Goal: Task Accomplishment & Management: Complete application form

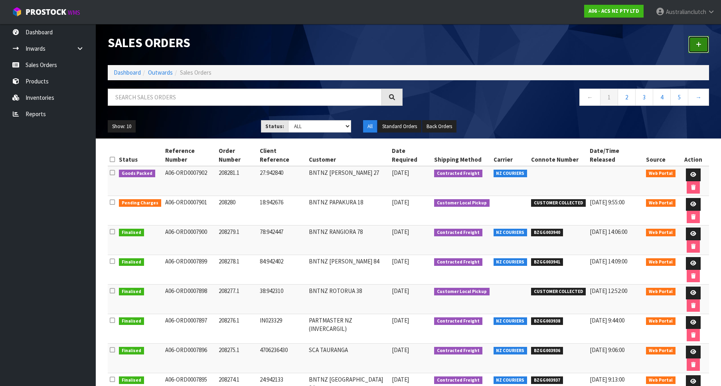
click at [708, 44] on link at bounding box center [698, 44] width 21 height 17
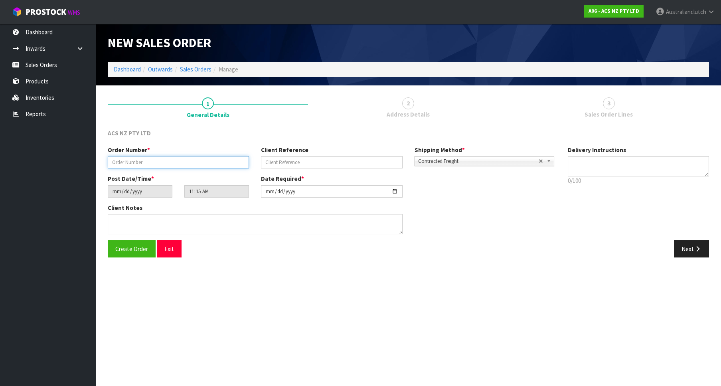
click at [221, 164] on input "text" at bounding box center [178, 162] width 141 height 12
paste input "208282.1"
type input "208282.1"
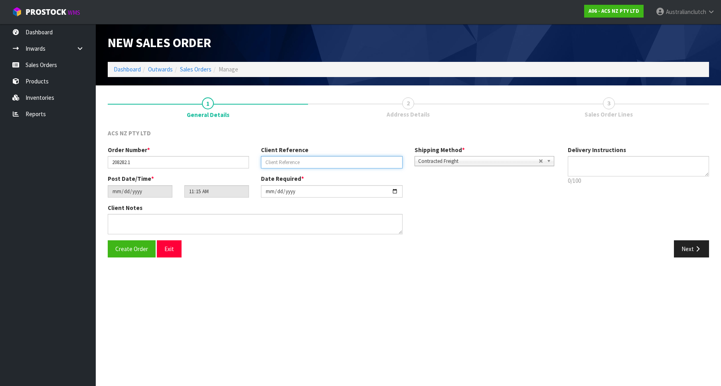
click at [299, 158] on input "text" at bounding box center [331, 162] width 141 height 12
paste input "37:942973"
type input "37:942973"
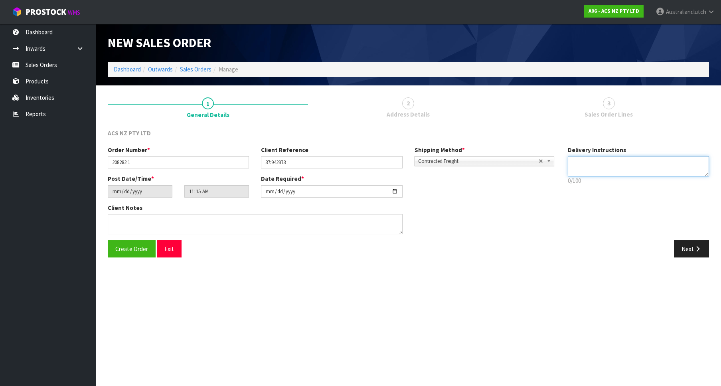
click at [605, 168] on textarea at bounding box center [638, 166] width 141 height 20
type textarea "PLEASE SEND VIA NZC"
click at [682, 255] on button "Next" at bounding box center [691, 248] width 35 height 17
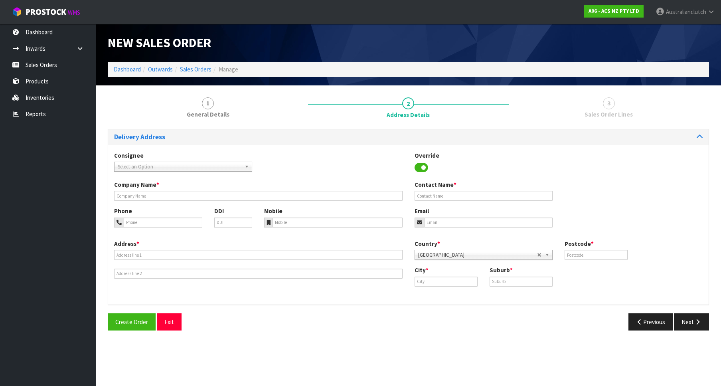
click at [176, 162] on div "Consignee 000001.BAY MECHANICS - BAY MECHANICS 000001A - BRAKE & TRANSMISSION N…" at bounding box center [183, 161] width 150 height 20
click at [185, 163] on span "Select an Option" at bounding box center [180, 167] width 124 height 10
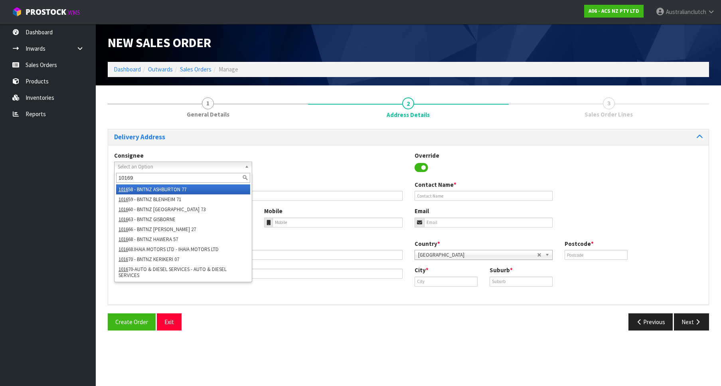
type input "101692"
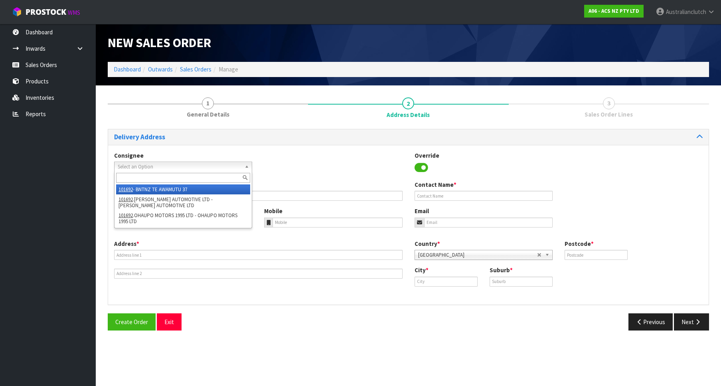
type input "BNTNZ TE AWAMUTU 37"
type input "[STREET_ADDRESS]"
type input "3800"
type input "TE AWAMUTU"
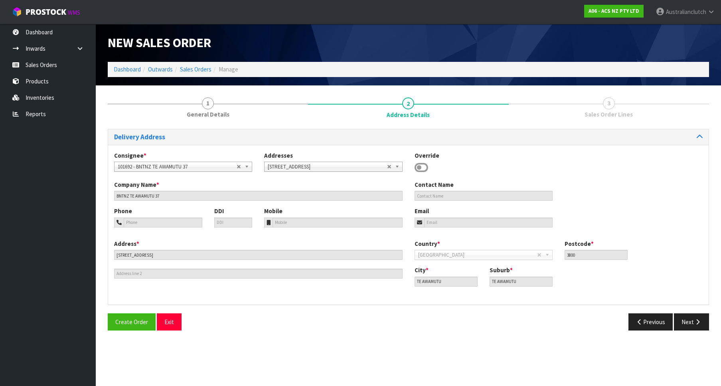
drag, startPoint x: 422, startPoint y: 167, endPoint x: 268, endPoint y: 205, distance: 158.6
click at [422, 167] on icon at bounding box center [421, 168] width 14 height 12
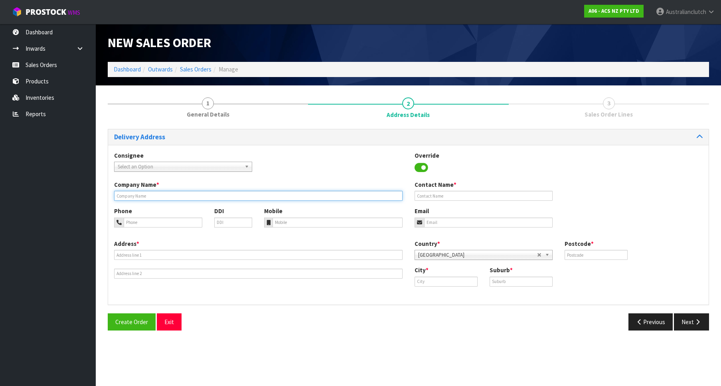
click at [230, 199] on input "text" at bounding box center [258, 196] width 288 height 10
paste input "OTOROHANGA AUTO & MECH LTD"
type input "OTOROHANGA AUTO & MECH LTD"
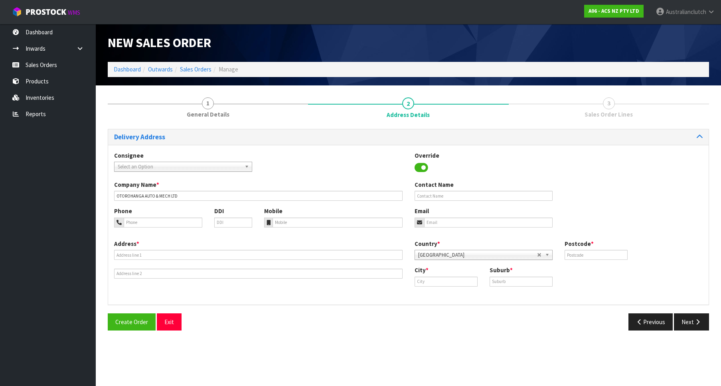
click at [227, 248] on div "Address *" at bounding box center [258, 258] width 300 height 39
click at [231, 252] on input "text" at bounding box center [258, 255] width 288 height 10
paste input "[STREET_ADDRESS]"
type input "[STREET_ADDRESS]"
click at [451, 278] on input "text" at bounding box center [445, 281] width 63 height 10
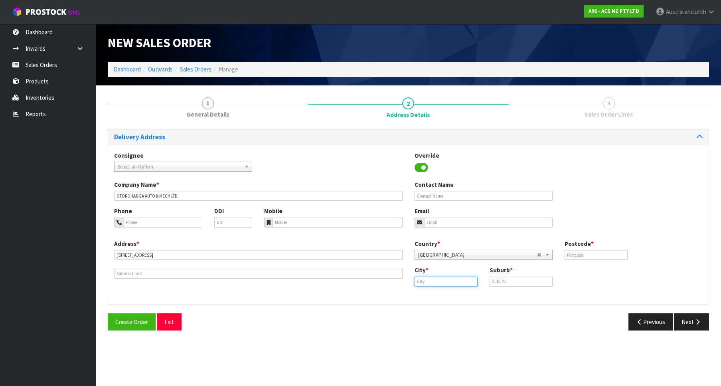
paste input "OTOROHANGA"
type input "OTOROHANGA"
click at [515, 277] on input "text" at bounding box center [520, 281] width 63 height 10
paste input "OTOROHANGA"
type input "OTOROHANGA"
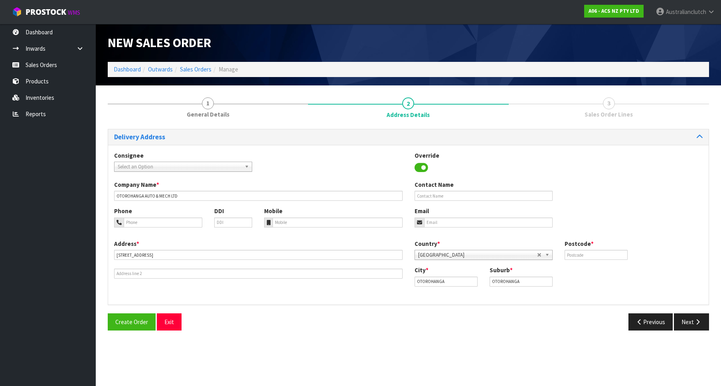
click at [603, 250] on div "Postcode *" at bounding box center [595, 249] width 75 height 20
click at [601, 250] on div "Postcode *" at bounding box center [595, 249] width 75 height 20
click at [598, 253] on input "text" at bounding box center [595, 255] width 63 height 10
type input "3900"
drag, startPoint x: 708, startPoint y: 321, endPoint x: 703, endPoint y: 321, distance: 5.2
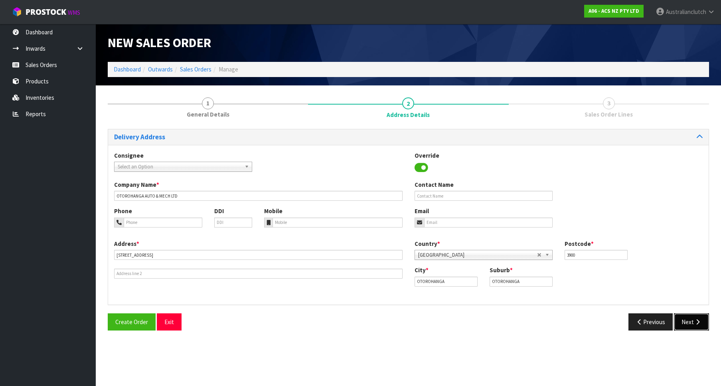
click at [705, 321] on button "Next" at bounding box center [691, 321] width 35 height 17
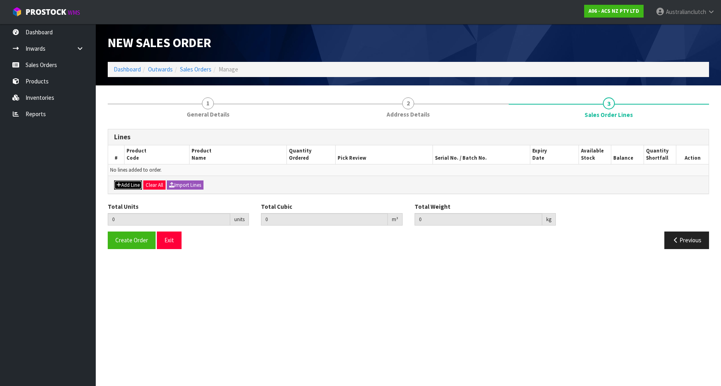
click at [132, 183] on button "Add Line" at bounding box center [128, 185] width 28 height 10
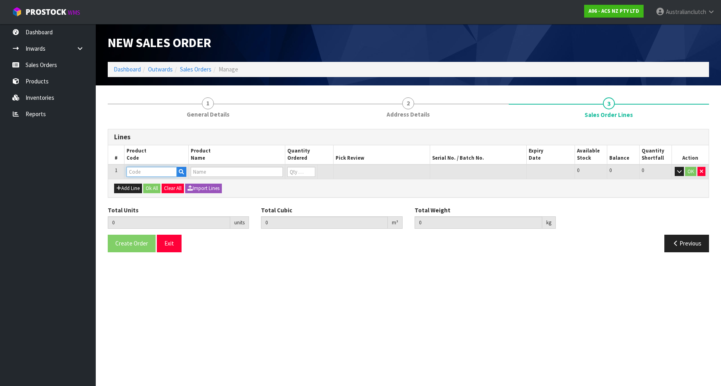
click at [140, 170] on input "text" at bounding box center [151, 172] width 50 height 10
paste input "SCHN012"
type input "SCHN012"
type input "0.000000"
type input "0.000"
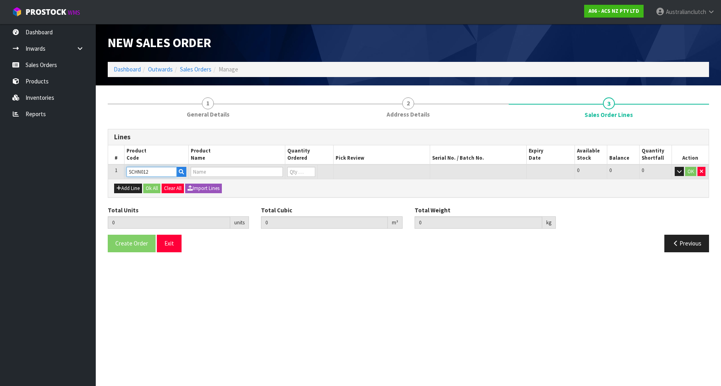
type input "CLUTCH S/CYL HONDA"
type input "0"
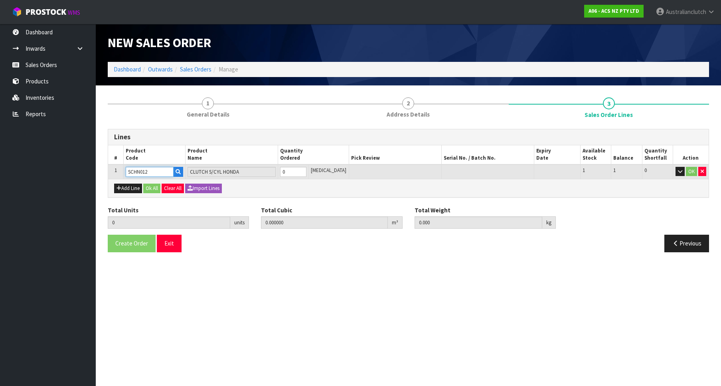
type input "1"
type input "0.000787"
type input "0.3"
type input "1"
click at [306, 171] on input "1" at bounding box center [293, 172] width 26 height 10
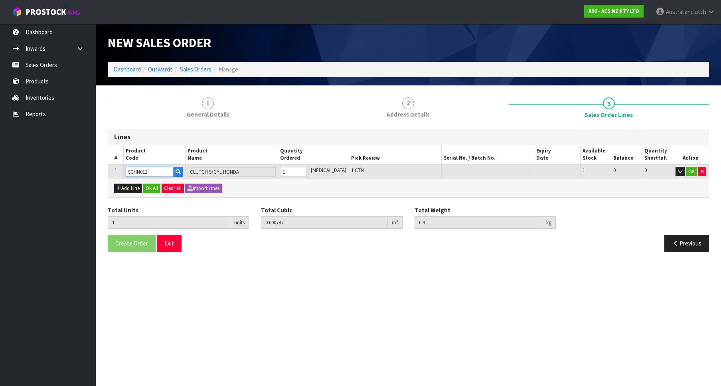
type input "SCHN012"
click at [685, 171] on td "OK" at bounding box center [690, 171] width 36 height 15
click at [688, 170] on button "OK" at bounding box center [691, 172] width 11 height 10
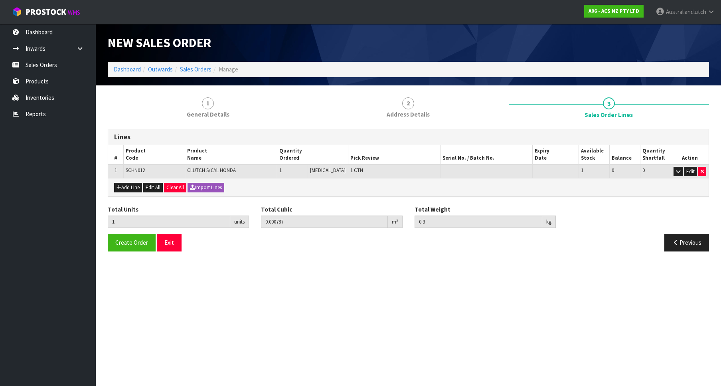
click at [107, 244] on div "Create Order Exit" at bounding box center [255, 242] width 307 height 17
click at [116, 242] on span "Create Order" at bounding box center [131, 243] width 33 height 8
